Goal: Task Accomplishment & Management: Use online tool/utility

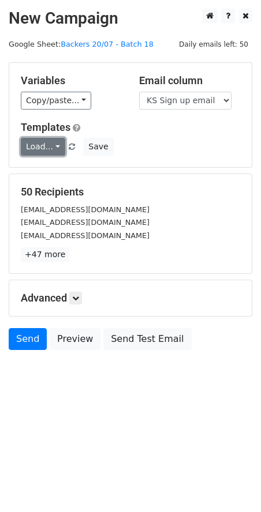
click at [40, 149] on link "Load..." at bounding box center [43, 147] width 44 height 18
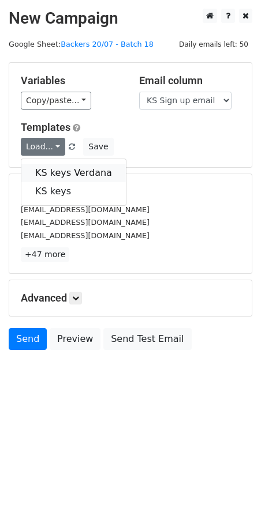
drag, startPoint x: 48, startPoint y: 175, endPoint x: 77, endPoint y: 164, distance: 30.3
click at [49, 175] on link "KS keys Verdana" at bounding box center [73, 173] width 104 height 18
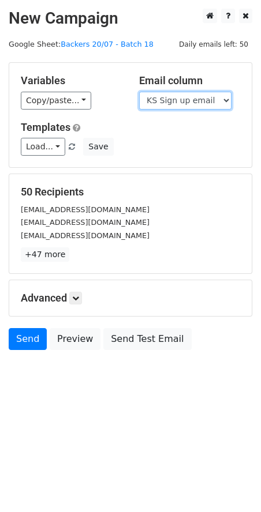
click at [190, 102] on select "Scheduled Backer Number Backer UID Backer Name KS Sign up email Reward Title Bi…" at bounding box center [185, 101] width 92 height 18
select select "Email"
click at [139, 92] on select "Scheduled Backer Number Backer UID Backer Name KS Sign up email Reward Title Bi…" at bounding box center [185, 101] width 92 height 18
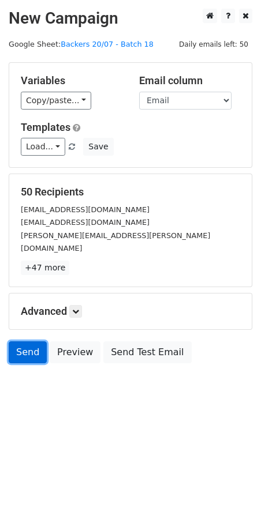
click at [27, 342] on link "Send" at bounding box center [28, 353] width 38 height 22
